Goal: Task Accomplishment & Management: Manage account settings

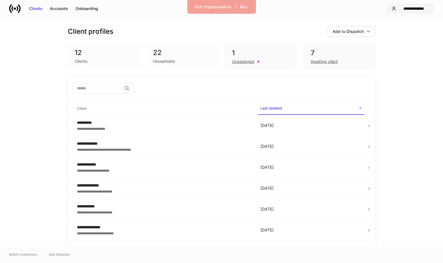
click at [407, 7] on div "**********" at bounding box center [413, 9] width 30 height 6
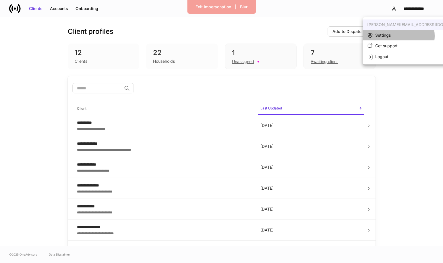
click at [397, 36] on li "Settings" at bounding box center [417, 35] width 111 height 11
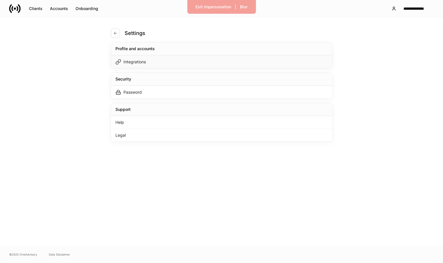
click at [250, 62] on div "Integrations" at bounding box center [222, 61] width 222 height 13
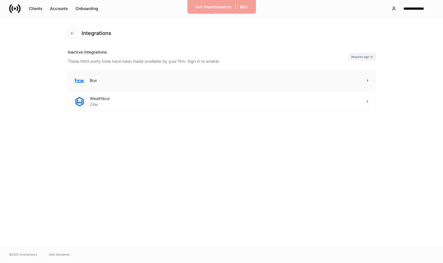
click at [335, 79] on div "Box" at bounding box center [221, 80] width 307 height 21
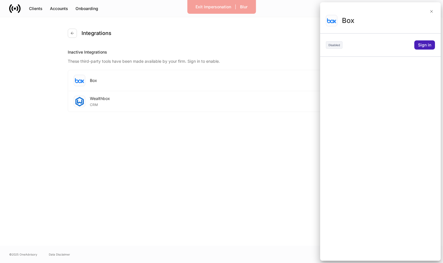
click at [422, 43] on div "Sign in" at bounding box center [424, 45] width 13 height 6
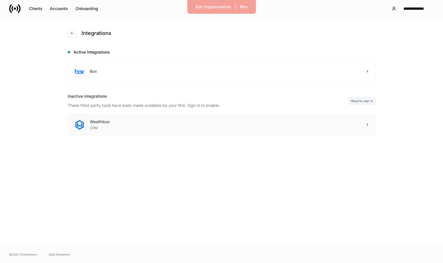
click at [367, 123] on icon at bounding box center [367, 125] width 4 height 4
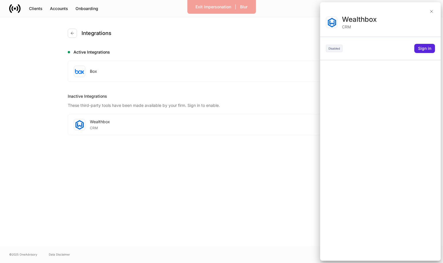
scroll to position [0, 1]
click at [253, 47] on div at bounding box center [221, 131] width 443 height 263
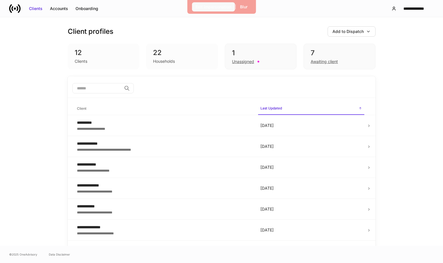
click at [203, 5] on div "Exit Impersonation" at bounding box center [213, 7] width 36 height 6
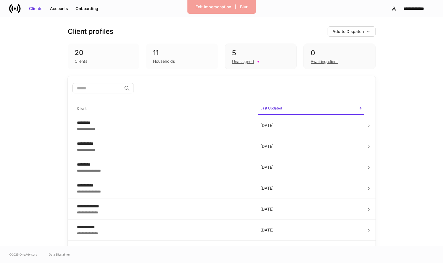
click at [169, 26] on div "Client profiles Add to Dispatch 20 Clients 11 Households 5 Unassigned 0 Awaitin…" at bounding box center [222, 46] width 308 height 59
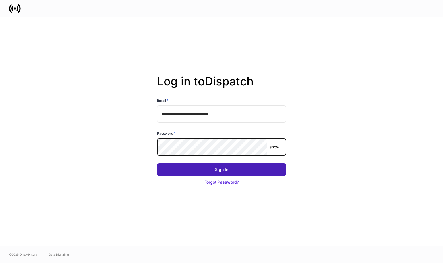
click at [226, 169] on div "Sign In" at bounding box center [221, 170] width 13 height 6
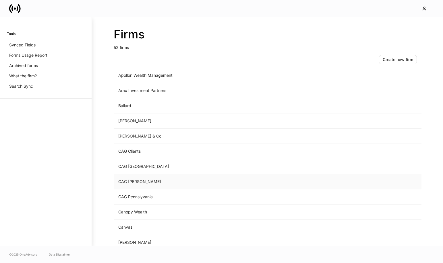
scroll to position [19, 0]
click at [181, 152] on td "CAG Clients" at bounding box center [220, 150] width 212 height 15
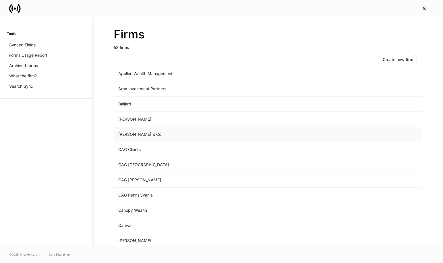
scroll to position [19, 0]
click at [171, 164] on td "CAG Jacksonville" at bounding box center [220, 165] width 212 height 15
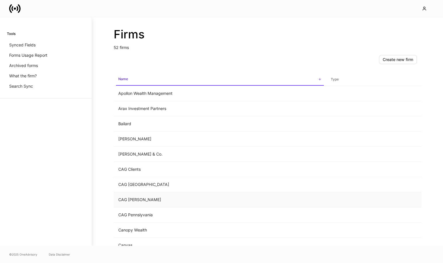
click at [155, 201] on td "CAG Kulig" at bounding box center [220, 200] width 212 height 15
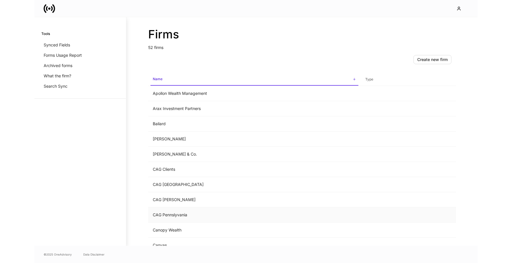
scroll to position [0, 0]
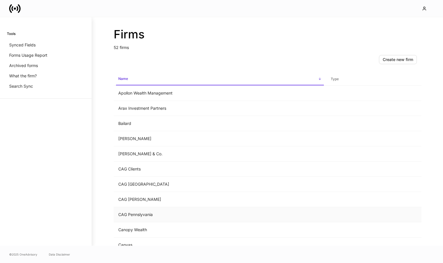
click at [173, 219] on td "CAG Pennslyvania" at bounding box center [220, 214] width 212 height 15
click at [143, 167] on td "CAG Clients" at bounding box center [220, 169] width 212 height 15
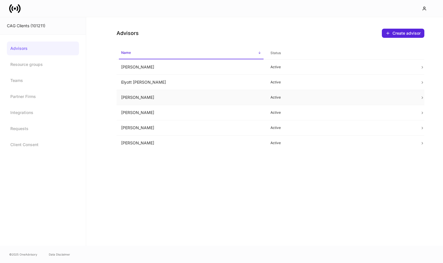
click at [193, 93] on td "Erika Leon" at bounding box center [192, 97] width 150 height 15
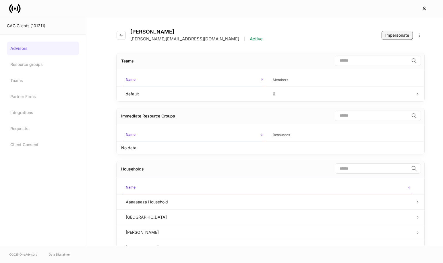
click at [403, 38] on button "Impersonate" at bounding box center [396, 35] width 31 height 9
click at [399, 36] on div "Impersonate" at bounding box center [397, 35] width 24 height 6
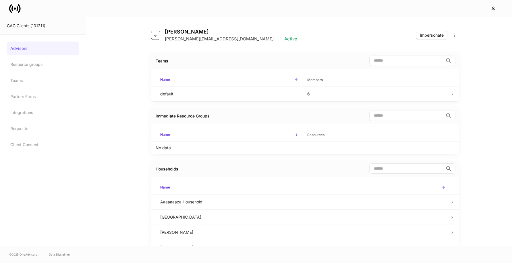
click at [156, 36] on icon "button" at bounding box center [155, 35] width 5 height 5
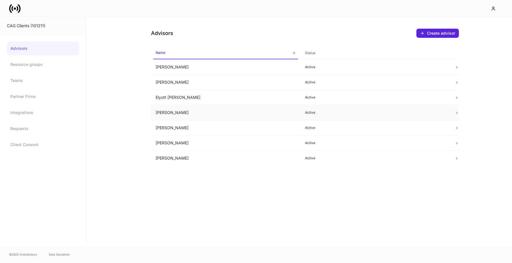
click at [174, 112] on td "Erika Leon" at bounding box center [226, 112] width 150 height 15
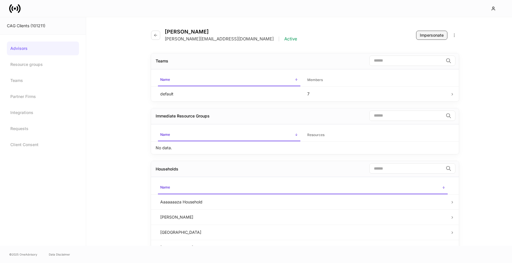
click at [427, 38] on div "Impersonate" at bounding box center [432, 35] width 24 height 6
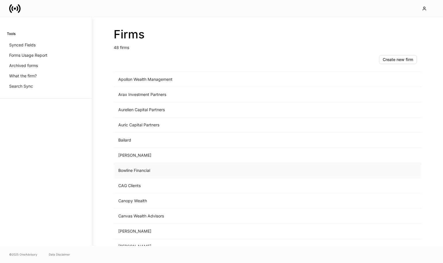
scroll to position [34, 0]
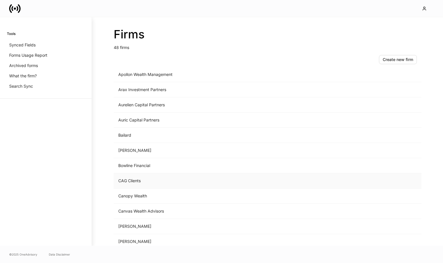
click at [145, 182] on td "CAG Clients" at bounding box center [220, 181] width 212 height 15
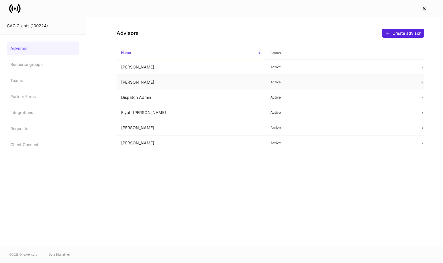
click at [231, 81] on td "Daniel Medina" at bounding box center [192, 82] width 150 height 15
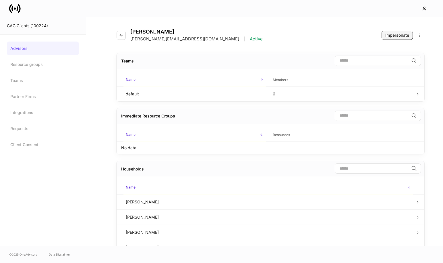
click at [400, 34] on div "Impersonate" at bounding box center [397, 35] width 24 height 6
